Goal: Task Accomplishment & Management: Manage account settings

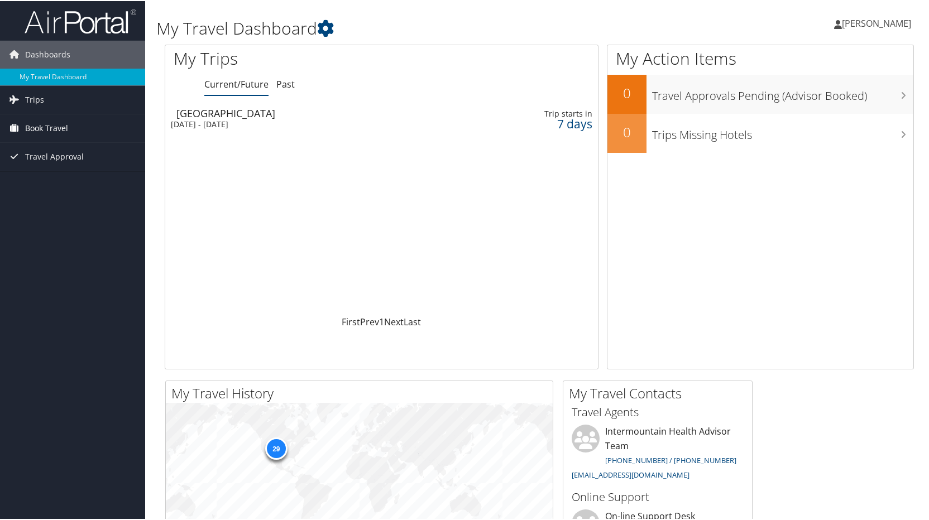
click at [36, 127] on span "Book Travel" at bounding box center [46, 127] width 43 height 28
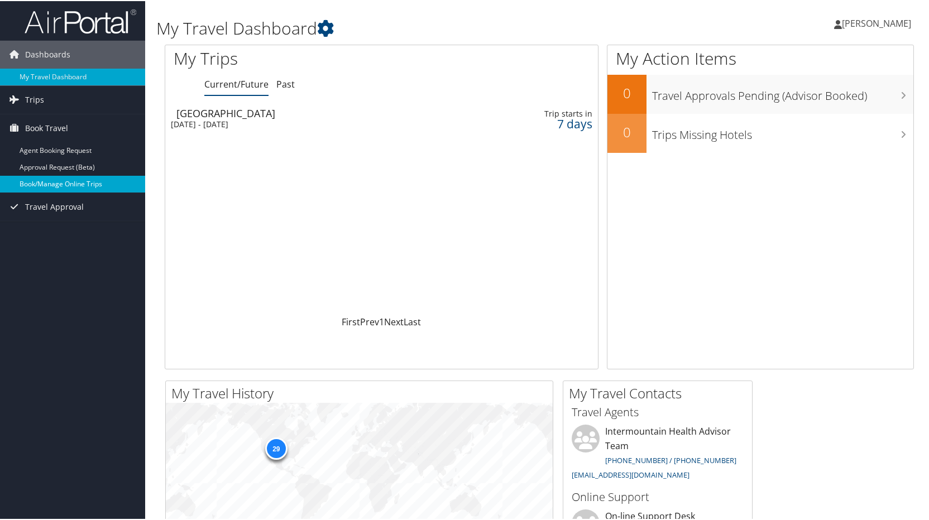
click at [59, 186] on link "Book/Manage Online Trips" at bounding box center [72, 183] width 145 height 17
click at [40, 97] on span "Trips" at bounding box center [34, 99] width 19 height 28
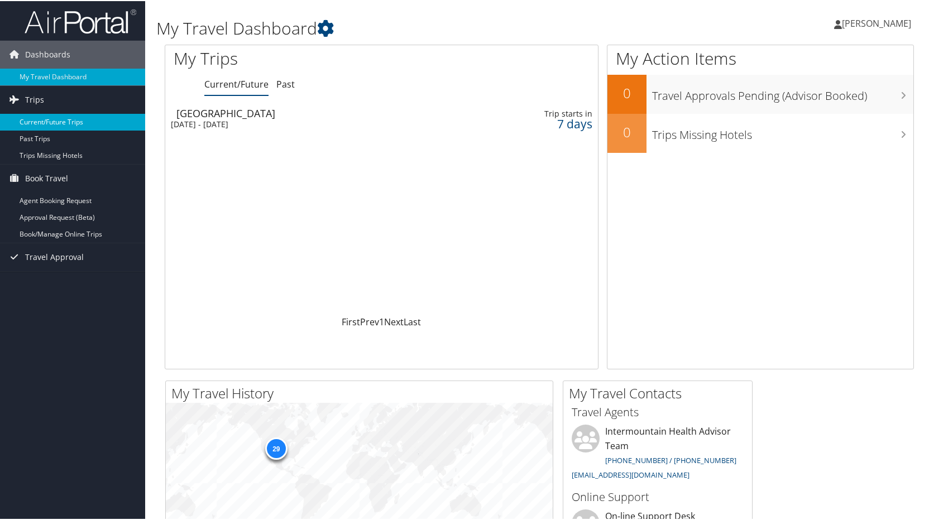
click at [61, 121] on link "Current/Future Trips" at bounding box center [72, 121] width 145 height 17
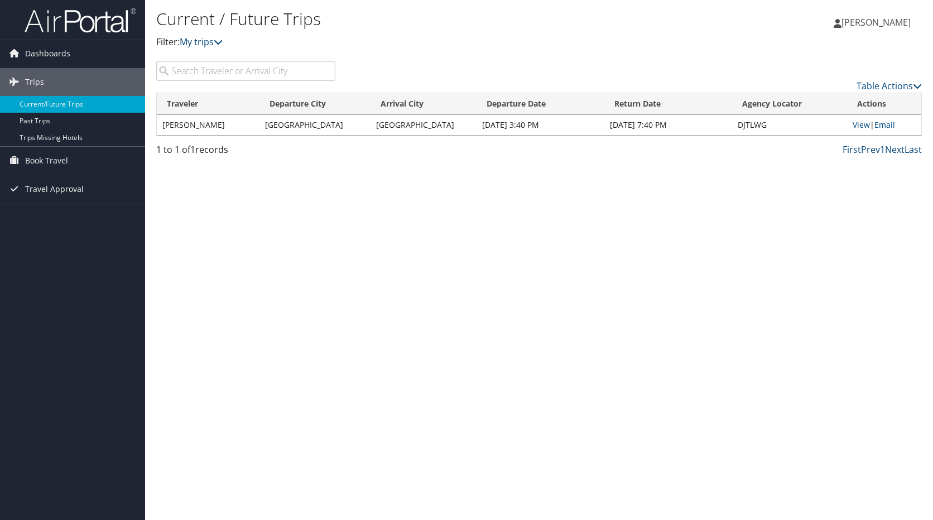
click at [175, 128] on td "[PERSON_NAME]" at bounding box center [208, 125] width 103 height 20
click at [864, 126] on link "View" at bounding box center [861, 124] width 17 height 11
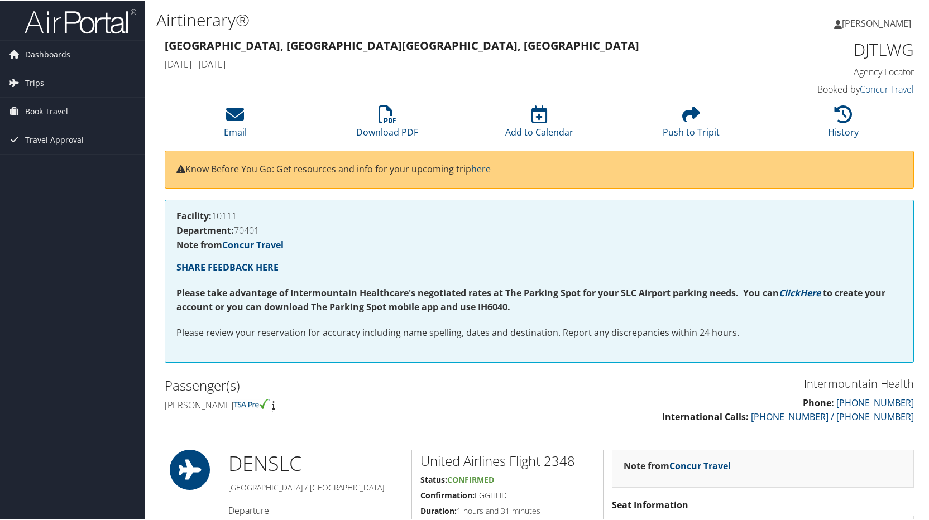
click at [854, 20] on span "[PERSON_NAME]" at bounding box center [876, 22] width 69 height 12
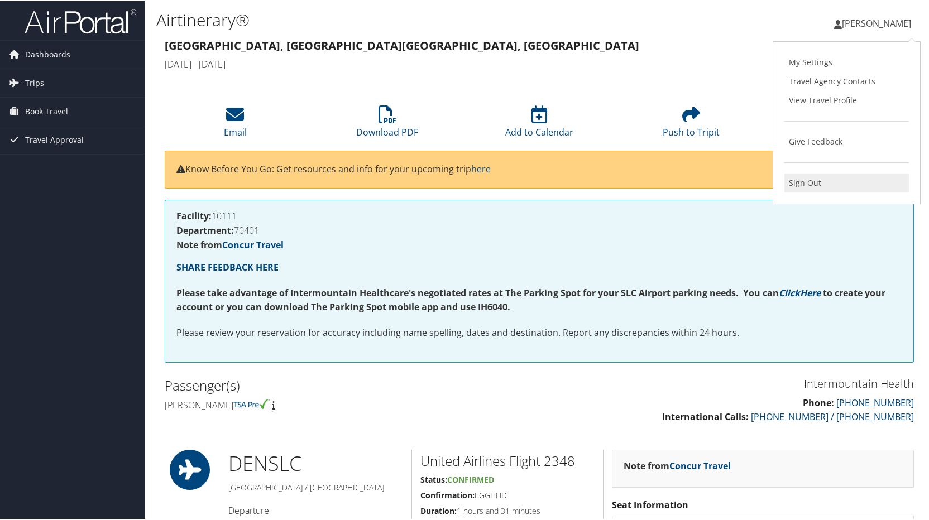
click at [804, 178] on link "Sign Out" at bounding box center [846, 181] width 124 height 19
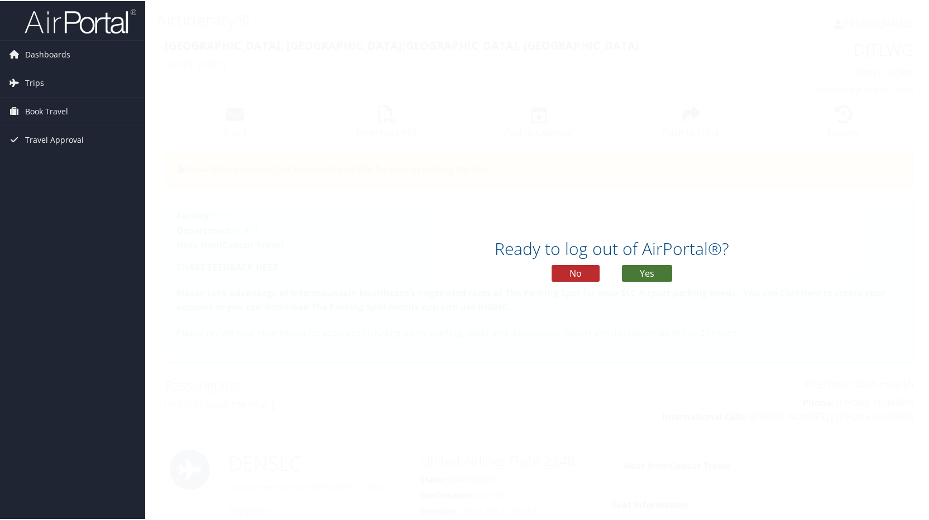
click at [629, 272] on button "Yes" at bounding box center [647, 272] width 50 height 17
